Goal: Find specific page/section: Find specific page/section

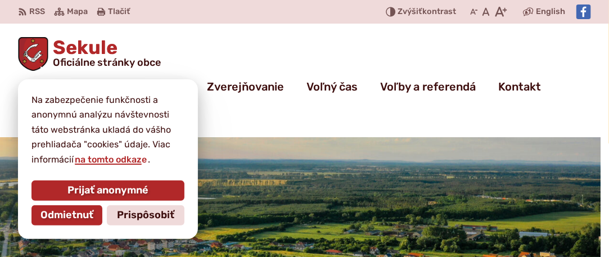
click at [108, 102] on input "Hľadať:" at bounding box center [63, 115] width 90 height 26
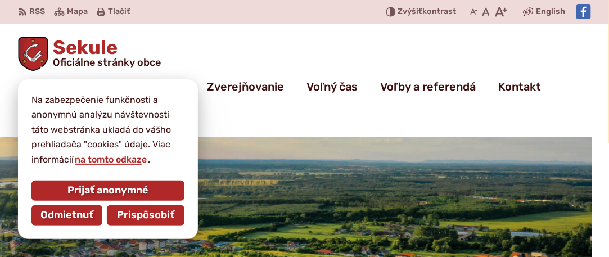
type input "**********"
click at [138, 217] on span "Prispôsobiť" at bounding box center [145, 215] width 57 height 12
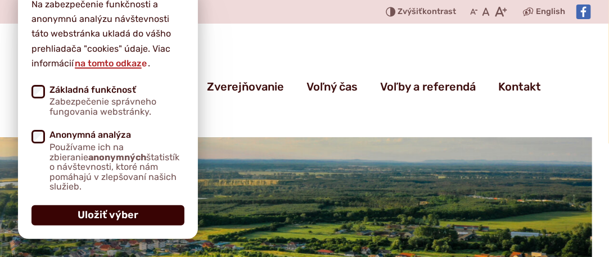
click at [142, 217] on button "Uložiť výber" at bounding box center [108, 215] width 153 height 20
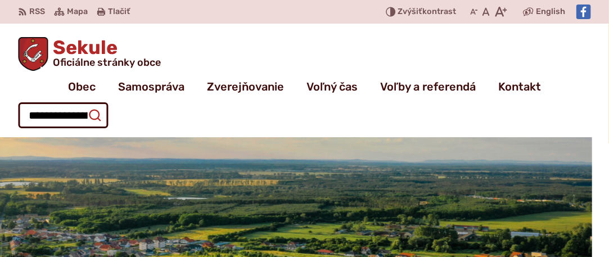
click at [101, 109] on icon "submit" at bounding box center [95, 116] width 14 height 14
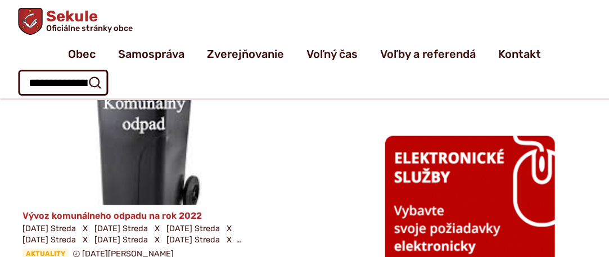
scroll to position [450, 0]
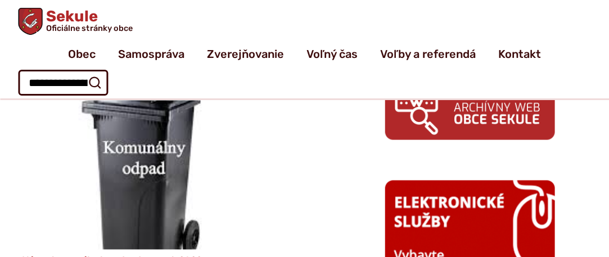
click at [151, 187] on img at bounding box center [141, 175] width 285 height 172
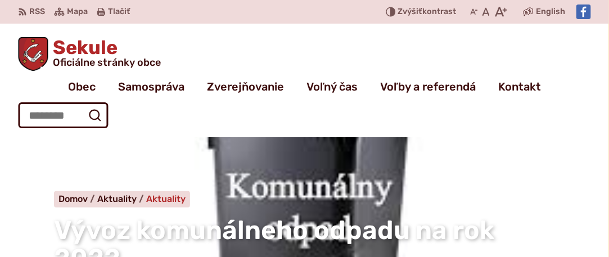
click at [171, 194] on span "Aktuality" at bounding box center [165, 199] width 39 height 11
